Goal: Task Accomplishment & Management: Use online tool/utility

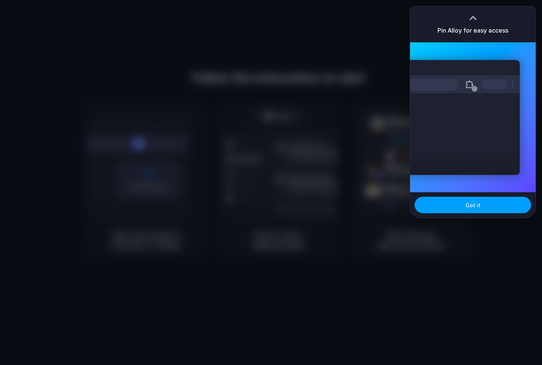
click at [449, 201] on button "Got it" at bounding box center [473, 205] width 117 height 17
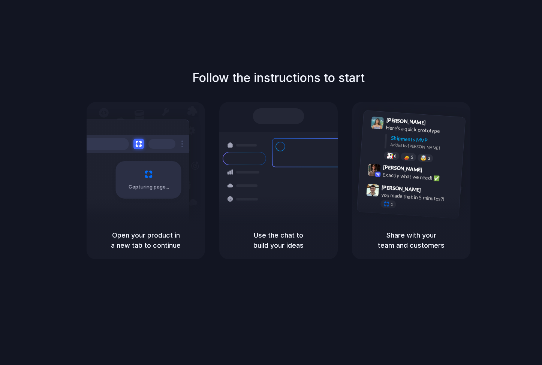
drag, startPoint x: 115, startPoint y: 47, endPoint x: 44, endPoint y: 59, distance: 71.9
click at [115, 47] on div "Follow the instructions to start Capturing page Open your product in a new tab …" at bounding box center [278, 190] width 557 height 380
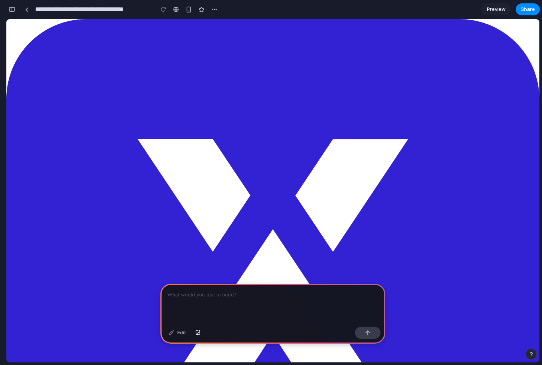
click at [209, 301] on div at bounding box center [273, 304] width 225 height 40
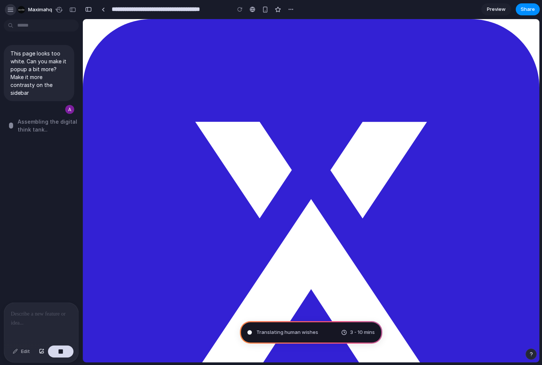
click at [11, 9] on div "button" at bounding box center [10, 9] width 7 height 7
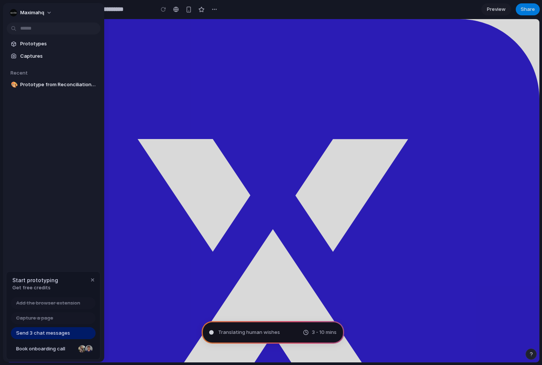
type input "**********"
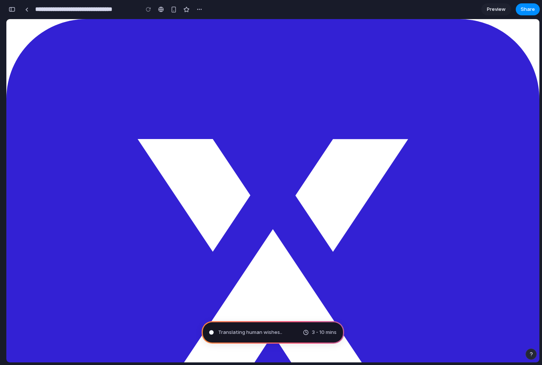
click at [12, 9] on div "button" at bounding box center [12, 9] width 7 height 5
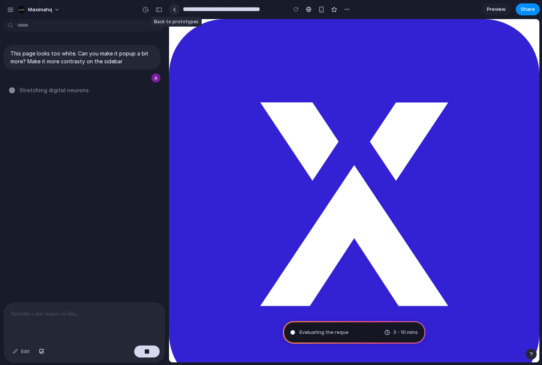
click at [171, 12] on link at bounding box center [174, 9] width 11 height 11
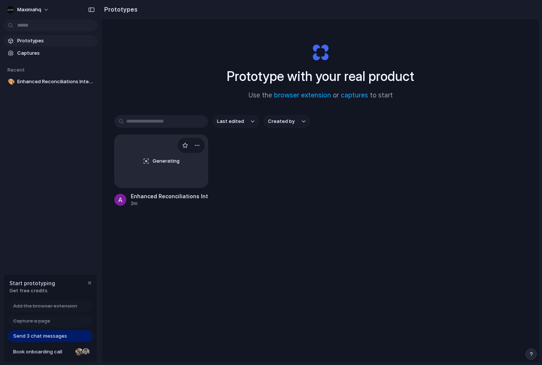
click at [160, 169] on div "Generating" at bounding box center [161, 161] width 93 height 53
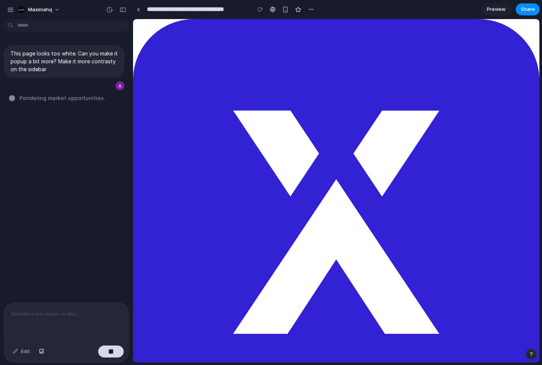
drag, startPoint x: 168, startPoint y: 102, endPoint x: 133, endPoint y: 106, distance: 35.8
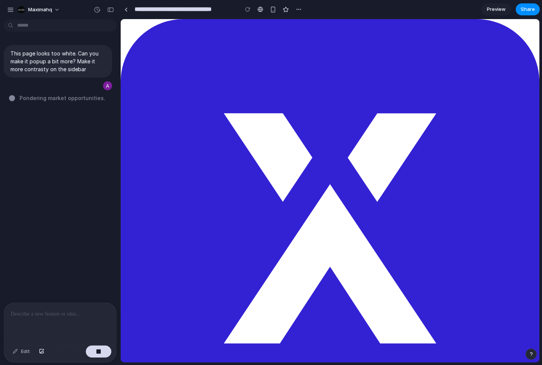
drag, startPoint x: 132, startPoint y: 49, endPoint x: 120, endPoint y: 49, distance: 11.3
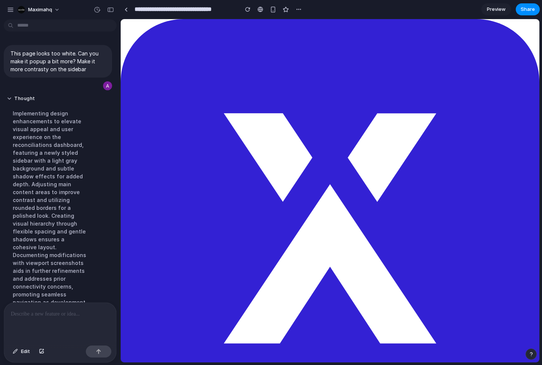
scroll to position [128, 0]
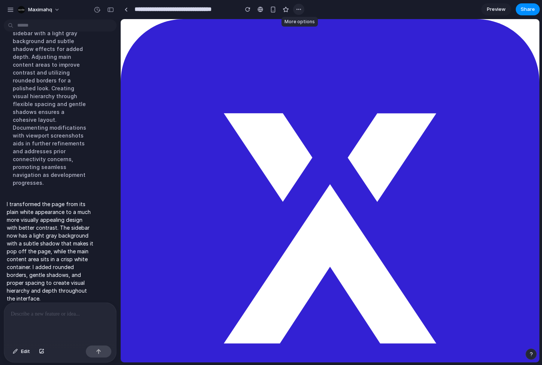
click at [303, 7] on button "button" at bounding box center [298, 9] width 11 height 11
click at [258, 11] on div "Duplicate Delete" at bounding box center [271, 182] width 542 height 365
click at [258, 11] on div at bounding box center [261, 9] width 6 height 6
click at [300, 8] on div "button" at bounding box center [299, 9] width 6 height 6
click at [306, 40] on span "Delete" at bounding box center [314, 38] width 16 height 8
